Goal: Transaction & Acquisition: Purchase product/service

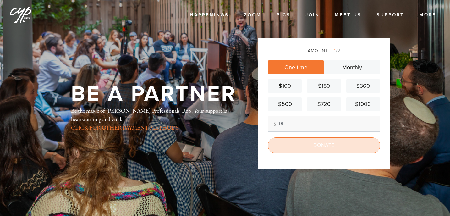
type input "18"
click at [329, 148] on input "Donate" at bounding box center [324, 145] width 113 height 16
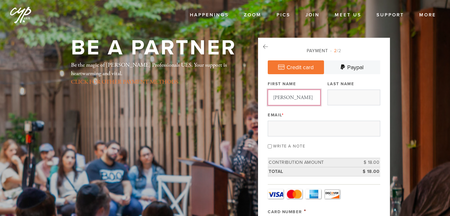
type input "[PERSON_NAME]"
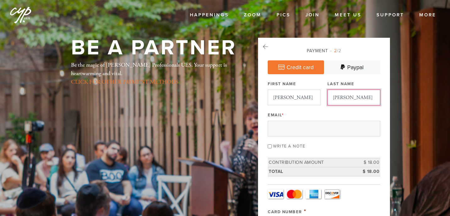
type input "[PERSON_NAME]"
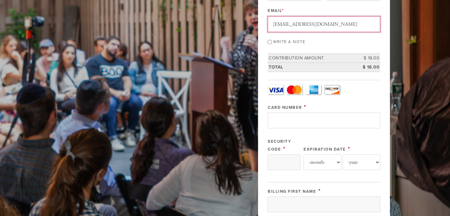
scroll to position [107, 0]
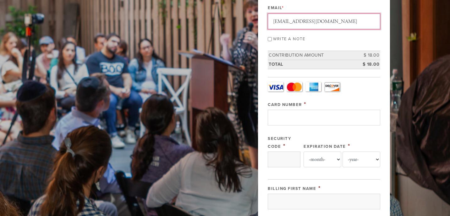
type input "[EMAIL_ADDRESS][DOMAIN_NAME]"
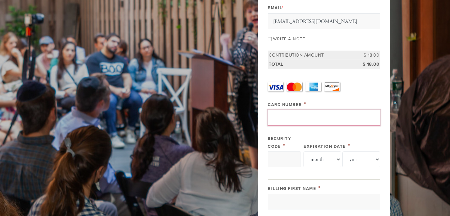
click at [285, 121] on input "Card Number" at bounding box center [324, 118] width 113 height 16
type input "[CREDIT_CARD_NUMBER]"
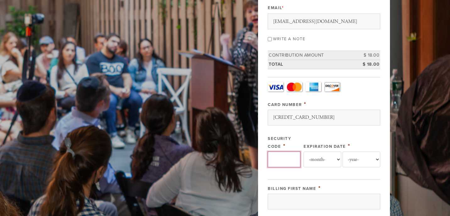
type input "9841"
select select "5"
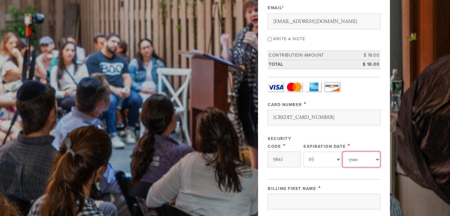
select select "2029"
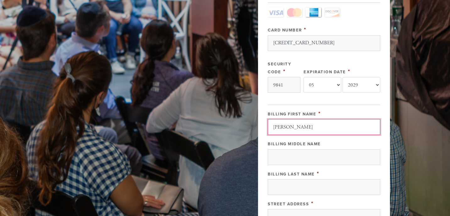
scroll to position [192, 0]
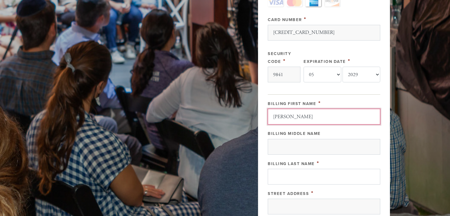
type input "jennifer"
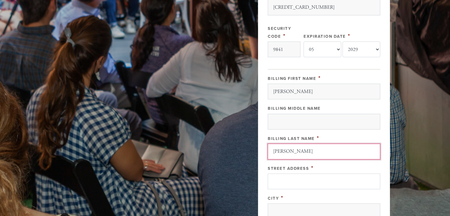
scroll to position [222, 0]
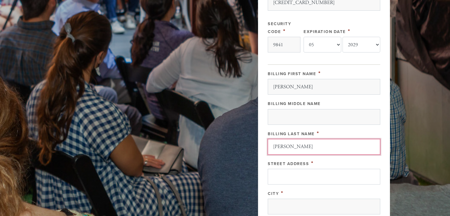
type input "kaufman"
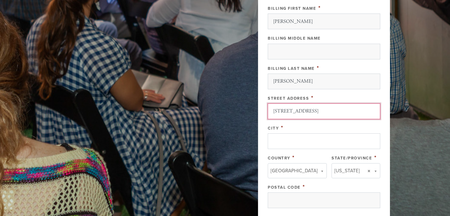
scroll to position [293, 0]
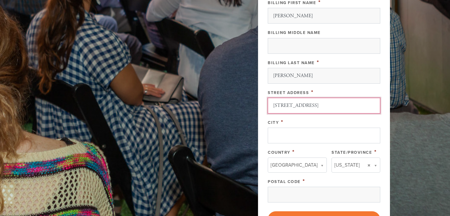
type input "5 brunswick court"
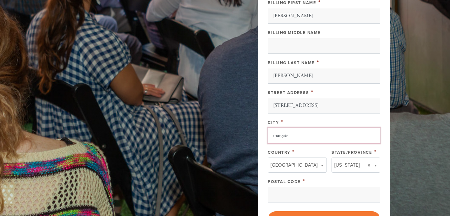
type input "margate"
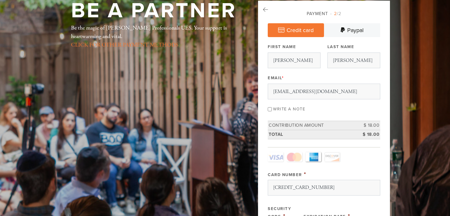
scroll to position [23, 0]
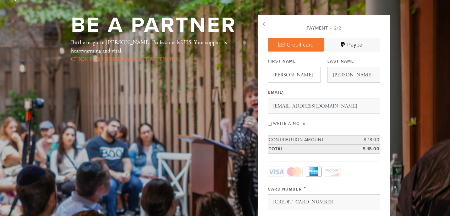
type input "08402"
click at [297, 73] on input "jennifer" at bounding box center [294, 75] width 53 height 16
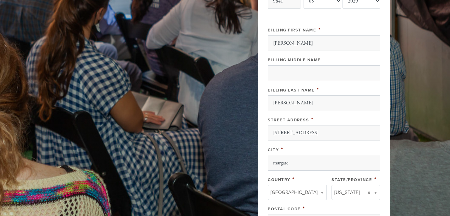
scroll to position [306, 0]
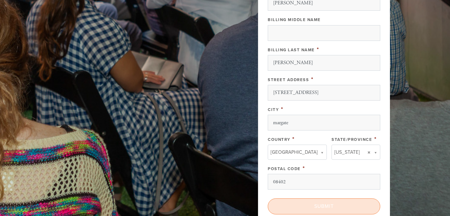
type input "jenn"
click at [308, 204] on input "Submit" at bounding box center [324, 206] width 113 height 16
